Goal: Transaction & Acquisition: Purchase product/service

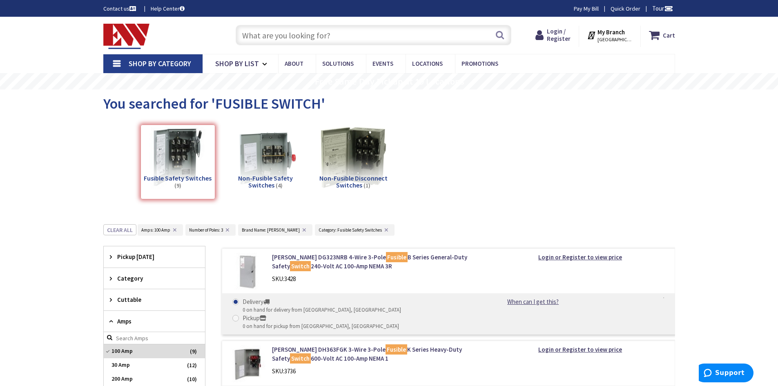
click at [379, 42] on input "text" at bounding box center [374, 35] width 276 height 20
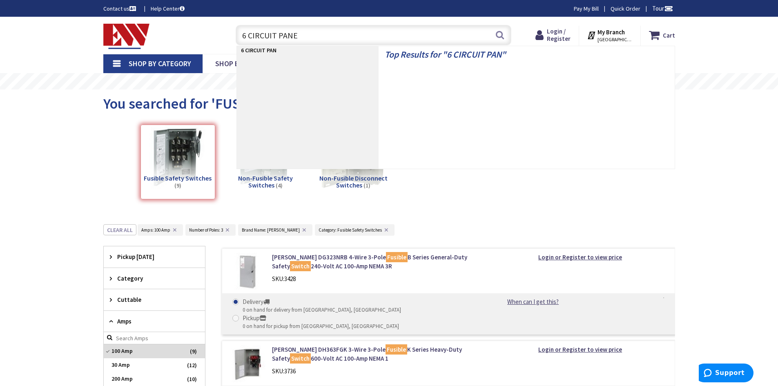
type input "6 CIRCUIT PANEL"
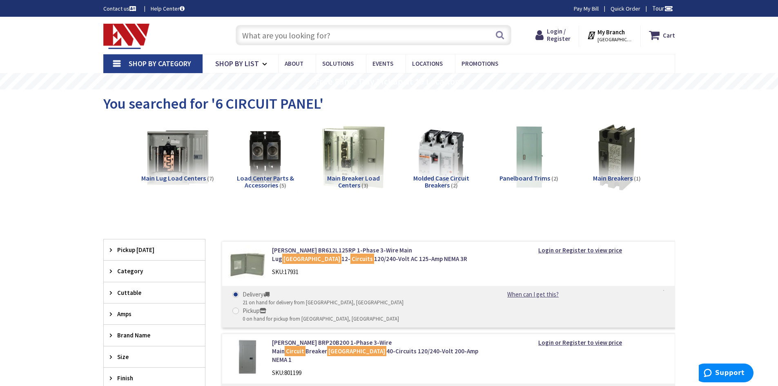
click at [346, 182] on h5 "Main Breaker Load Centers (3)" at bounding box center [353, 182] width 75 height 14
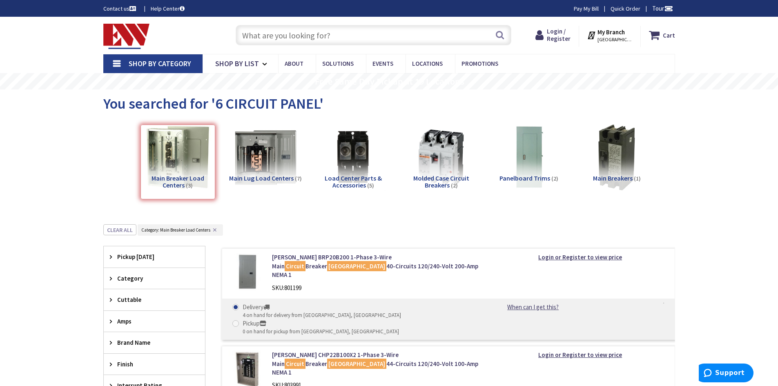
click at [140, 42] on img at bounding box center [126, 36] width 47 height 25
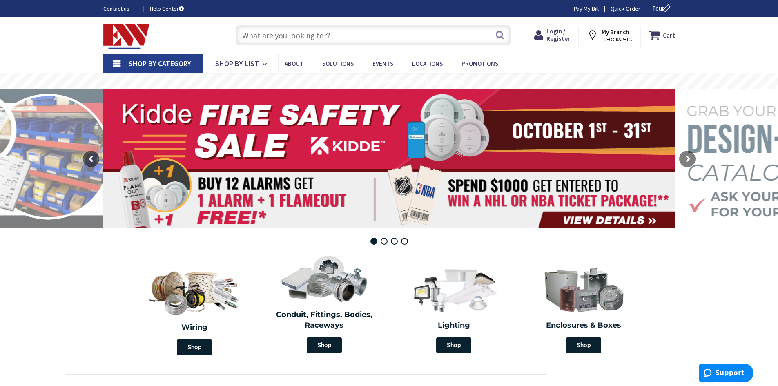
click at [304, 38] on input "text" at bounding box center [374, 35] width 276 height 20
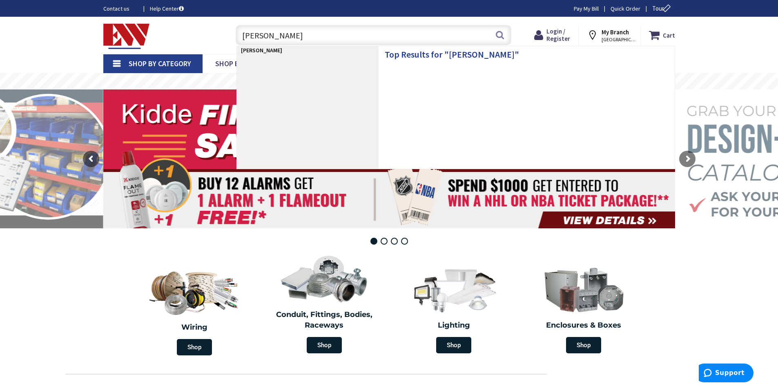
type input "GOTCHA KIT"
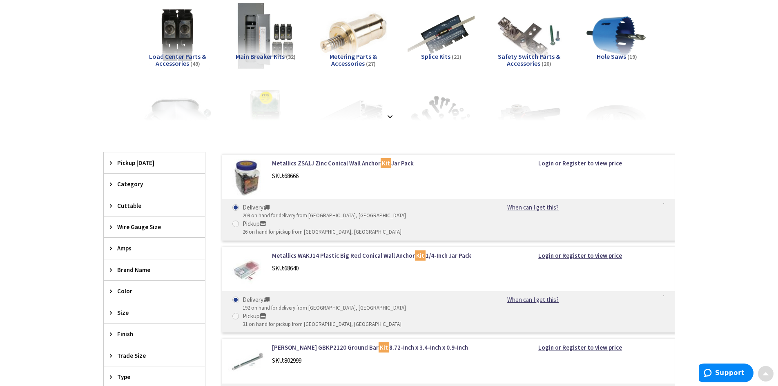
scroll to position [123, 0]
click at [106, 189] on div "Category" at bounding box center [154, 183] width 101 height 21
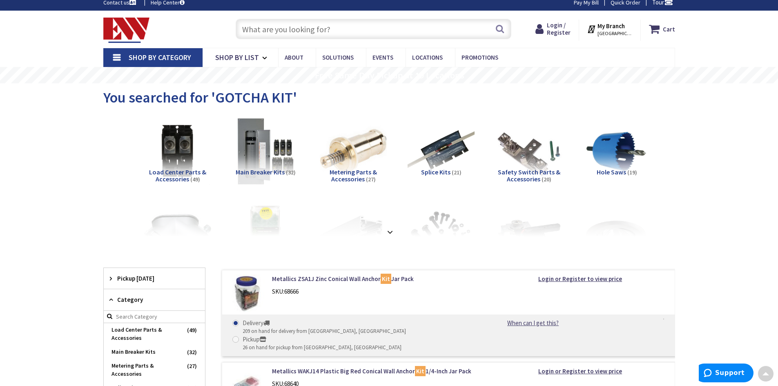
scroll to position [0, 0]
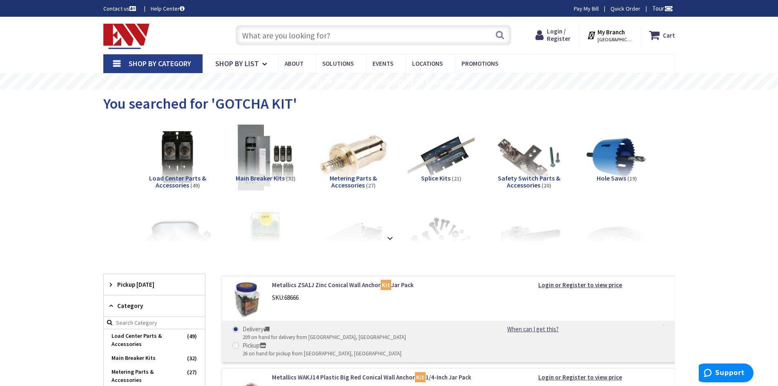
click at [315, 37] on input "text" at bounding box center [374, 35] width 276 height 20
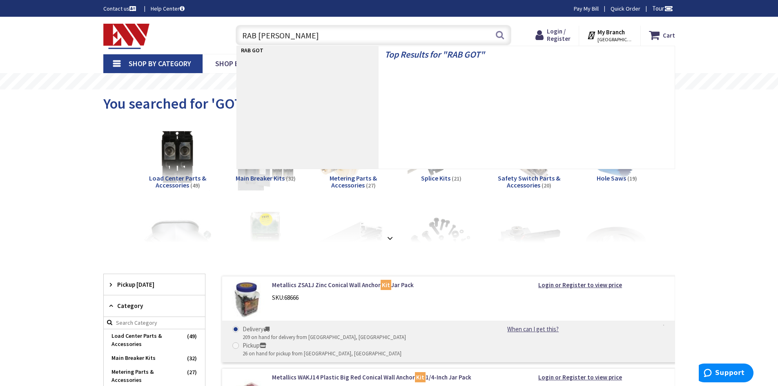
type input "RAB GOTCHA"
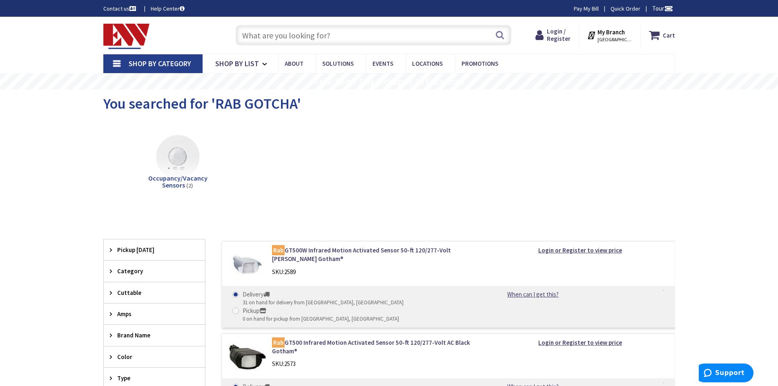
click at [314, 38] on input "text" at bounding box center [374, 35] width 276 height 20
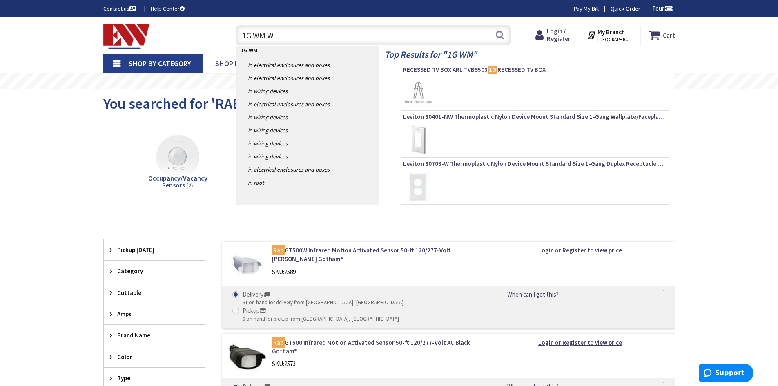
type input "1G WM WH"
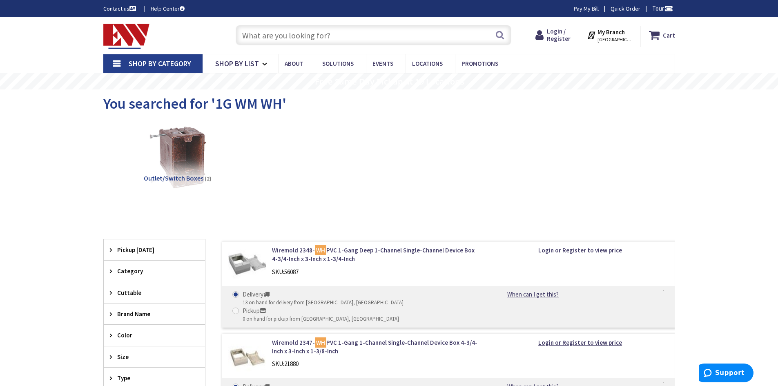
click at [295, 31] on input "text" at bounding box center [374, 35] width 276 height 20
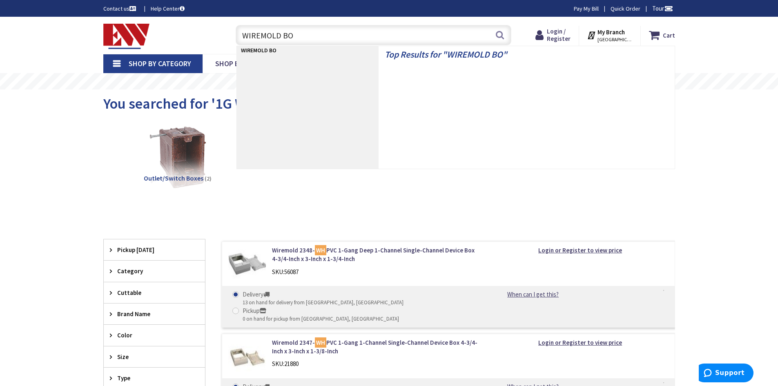
type input "WIREMOLD BOX"
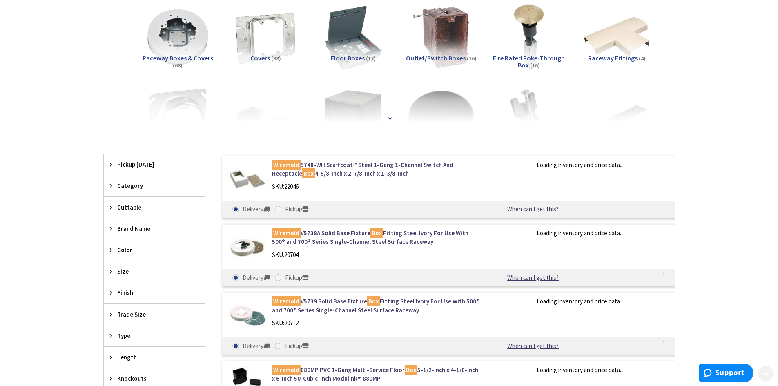
scroll to position [123, 0]
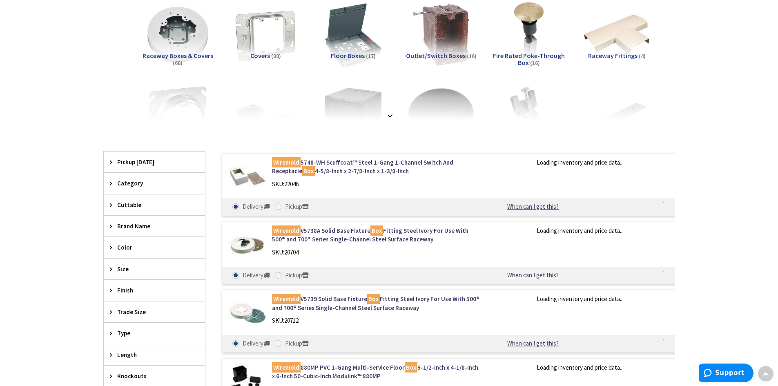
click at [103, 249] on main "You searched for 'WIREMOLD BOX' View Subcategories Raceway Boxes & Covers (68) …" at bounding box center [389, 239] width 613 height 545
click at [113, 251] on div "Color" at bounding box center [154, 247] width 101 height 21
click at [130, 295] on span "White" at bounding box center [154, 292] width 101 height 14
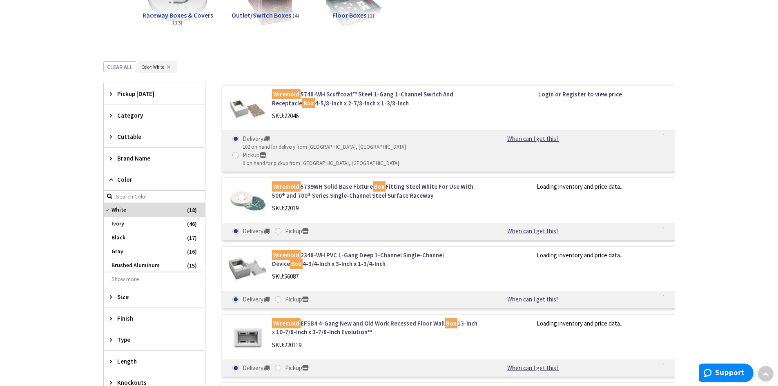
scroll to position [163, 0]
click at [110, 295] on icon at bounding box center [113, 296] width 6 height 6
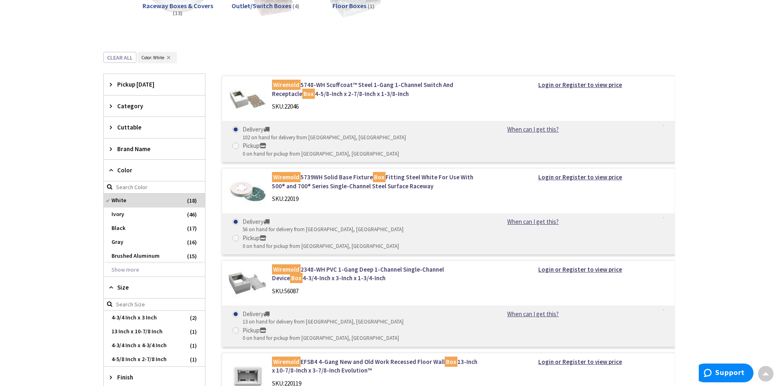
scroll to position [123, 0]
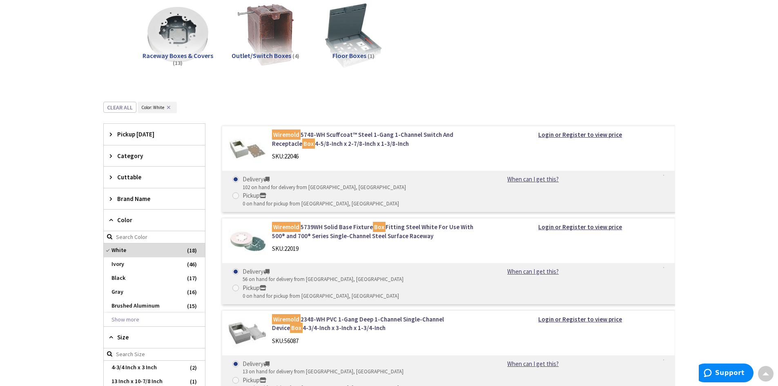
click at [113, 153] on icon at bounding box center [113, 156] width 6 height 6
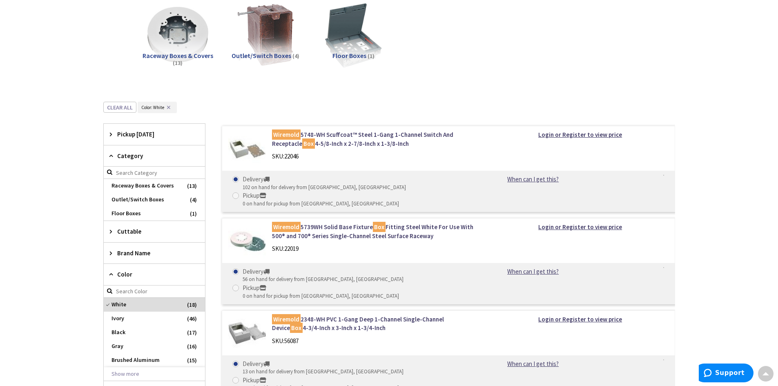
click at [113, 153] on icon at bounding box center [113, 156] width 6 height 6
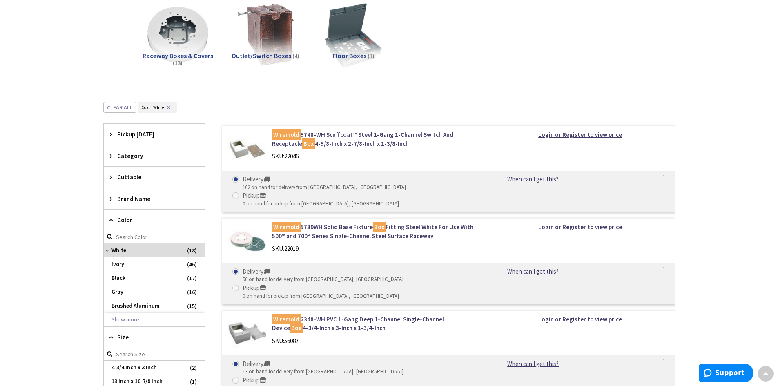
click at [113, 199] on icon at bounding box center [113, 199] width 6 height 6
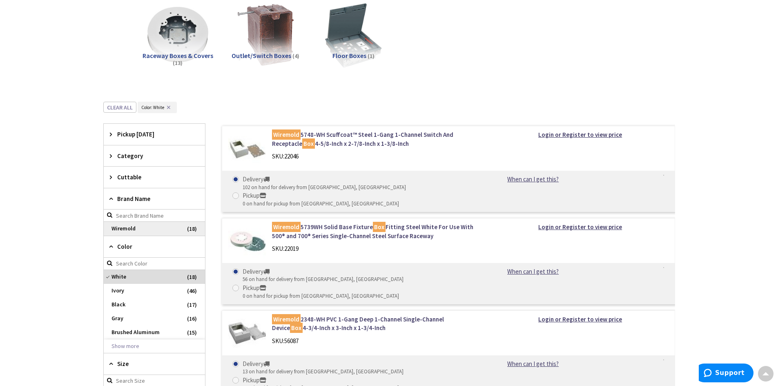
click at [125, 230] on span "Wiremold" at bounding box center [154, 229] width 101 height 14
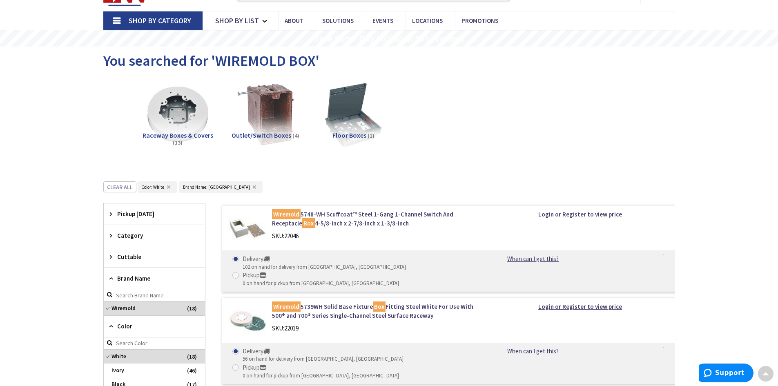
scroll to position [0, 0]
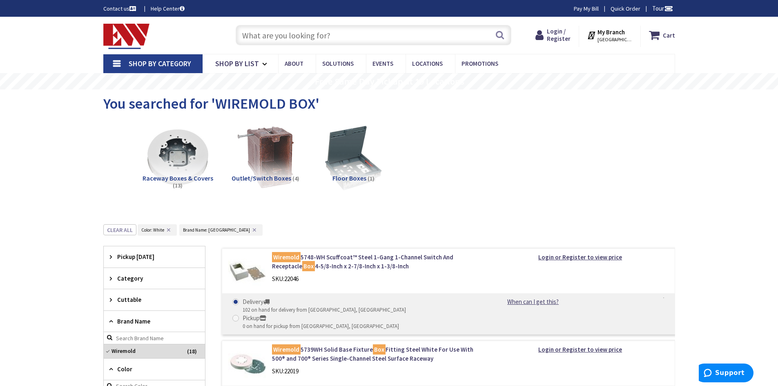
click at [304, 39] on input "text" at bounding box center [374, 35] width 276 height 20
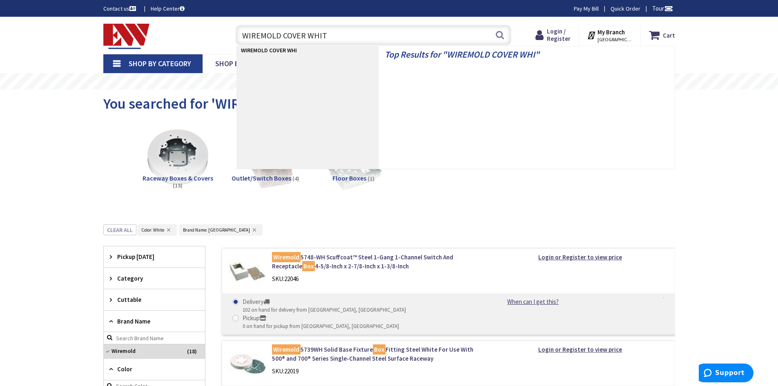
type input "WIREMOLD COVER WHITE"
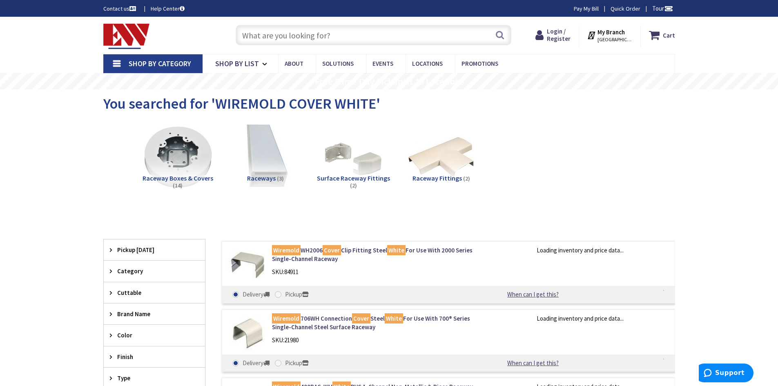
click at [179, 159] on img at bounding box center [178, 158] width 74 height 74
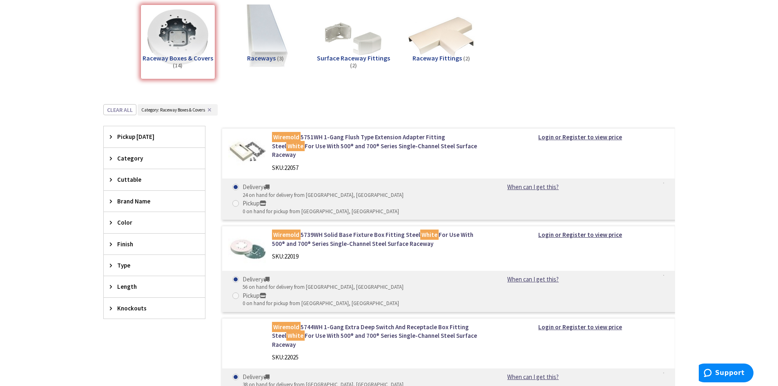
scroll to position [123, 0]
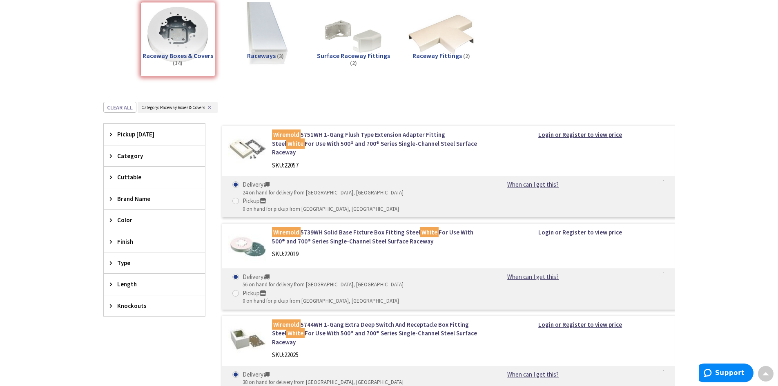
click at [112, 219] on icon at bounding box center [113, 220] width 6 height 6
click at [138, 248] on span "White" at bounding box center [154, 251] width 101 height 14
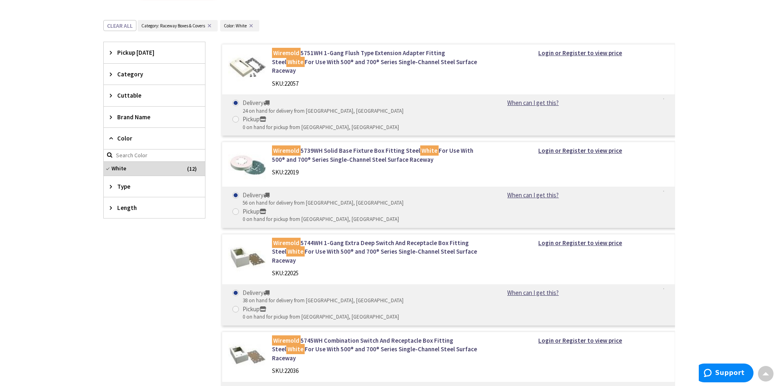
scroll to position [0, 0]
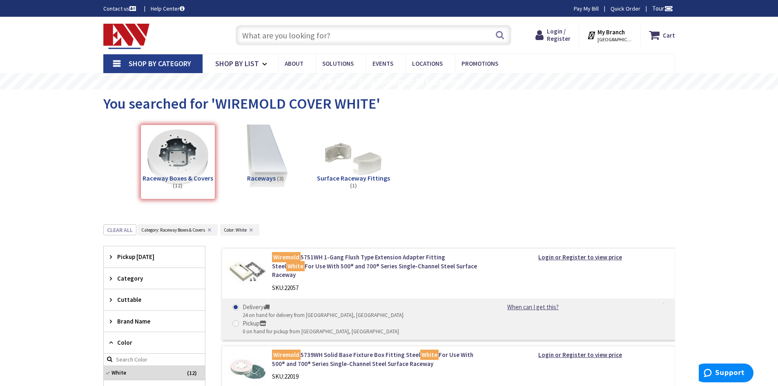
click at [334, 30] on input "text" at bounding box center [374, 35] width 276 height 20
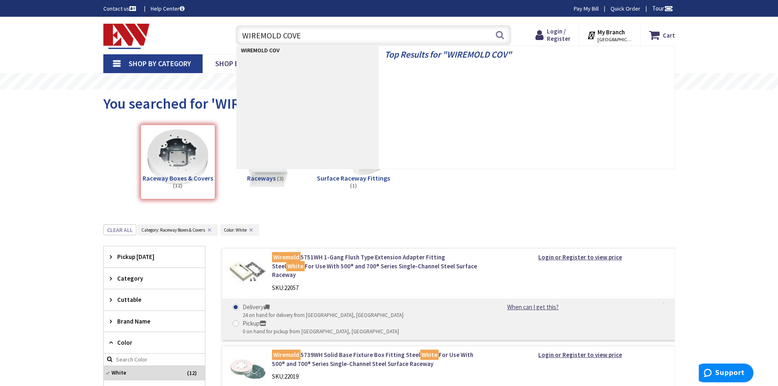
type input "WIREMOLD COVER"
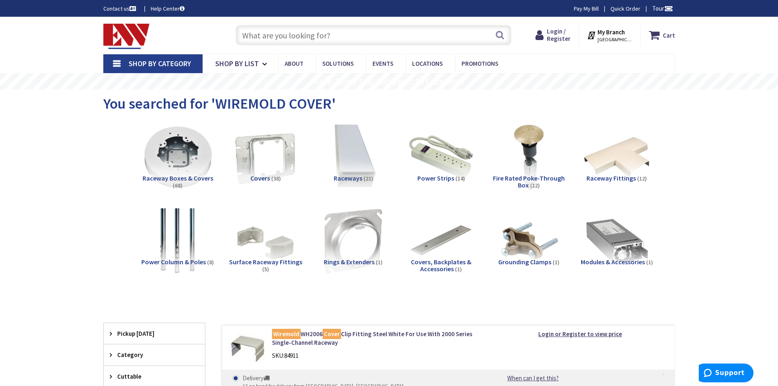
click at [176, 156] on img at bounding box center [178, 158] width 74 height 74
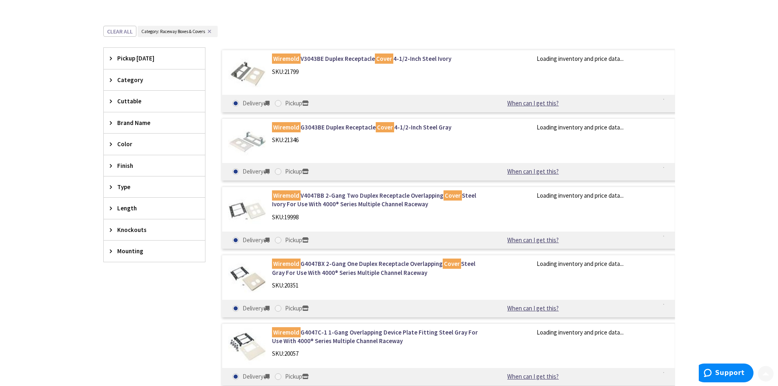
scroll to position [308, 0]
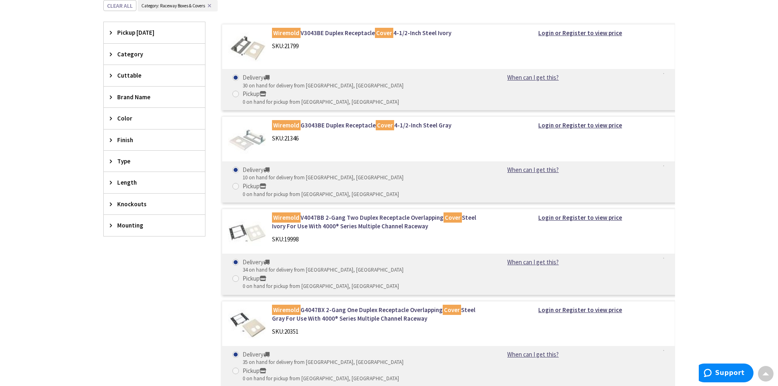
click at [107, 121] on div "Color" at bounding box center [154, 118] width 101 height 21
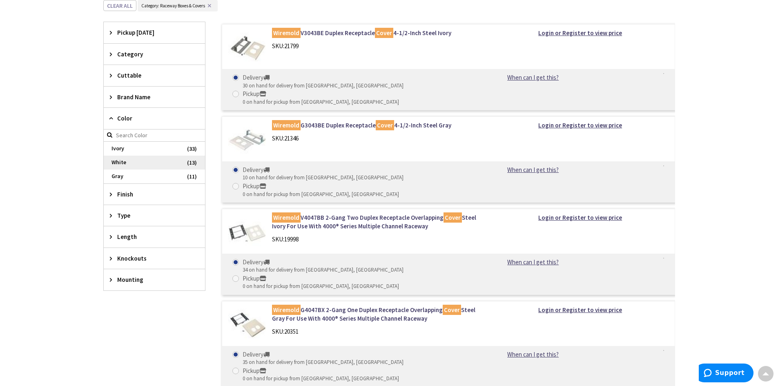
click at [137, 162] on span "White" at bounding box center [154, 163] width 101 height 14
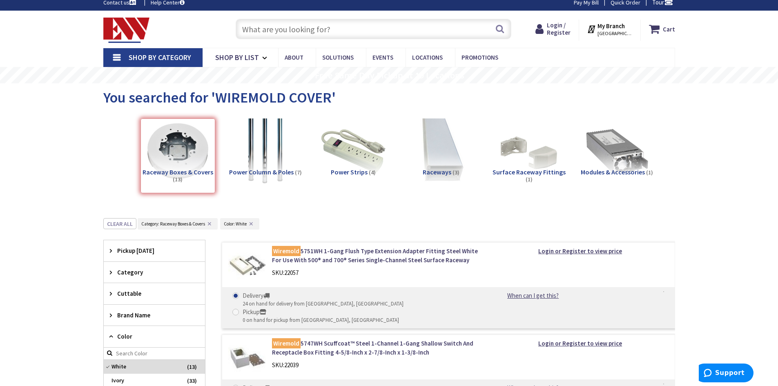
scroll to position [0, 0]
